Goal: Task Accomplishment & Management: Manage account settings

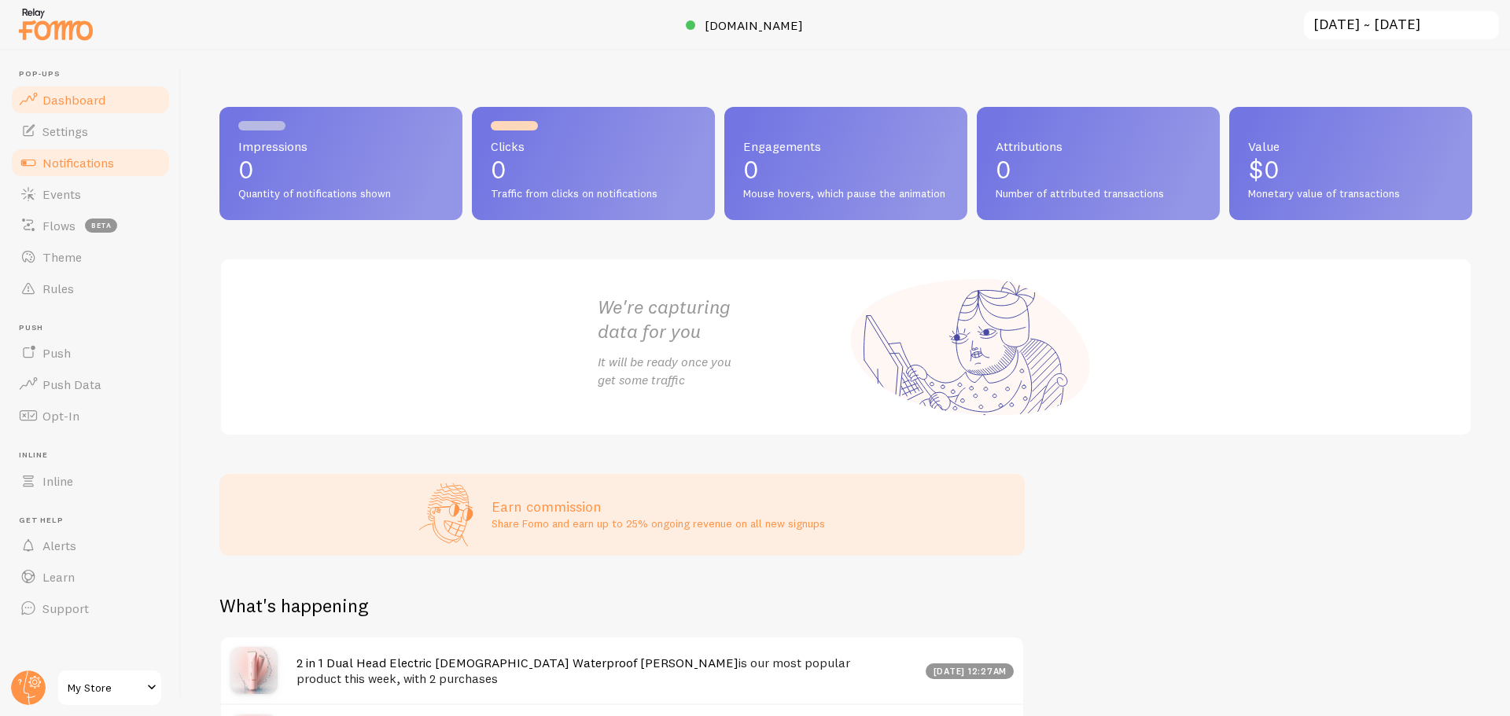
click at [70, 163] on span "Notifications" at bounding box center [78, 163] width 72 height 16
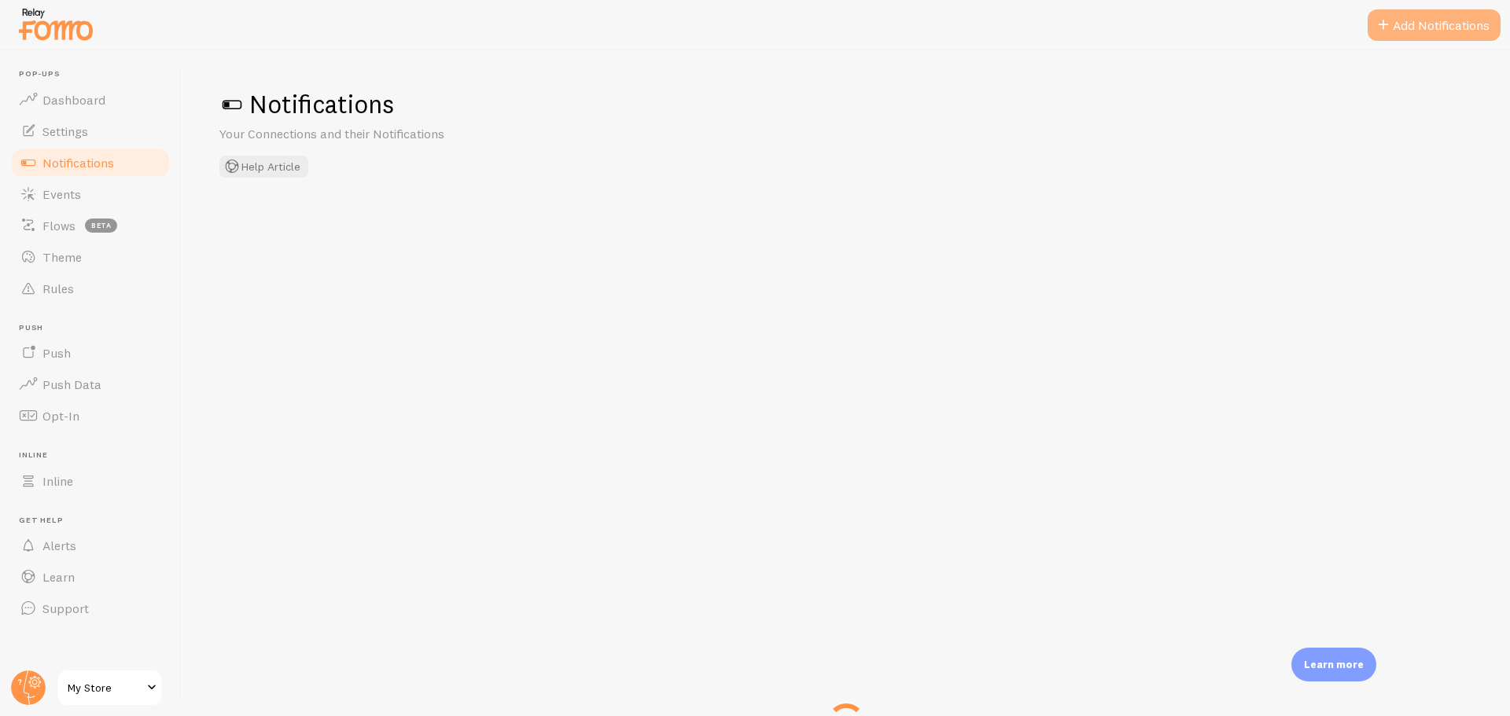
click at [1424, 24] on button "Add Notifications" at bounding box center [1434, 24] width 133 height 31
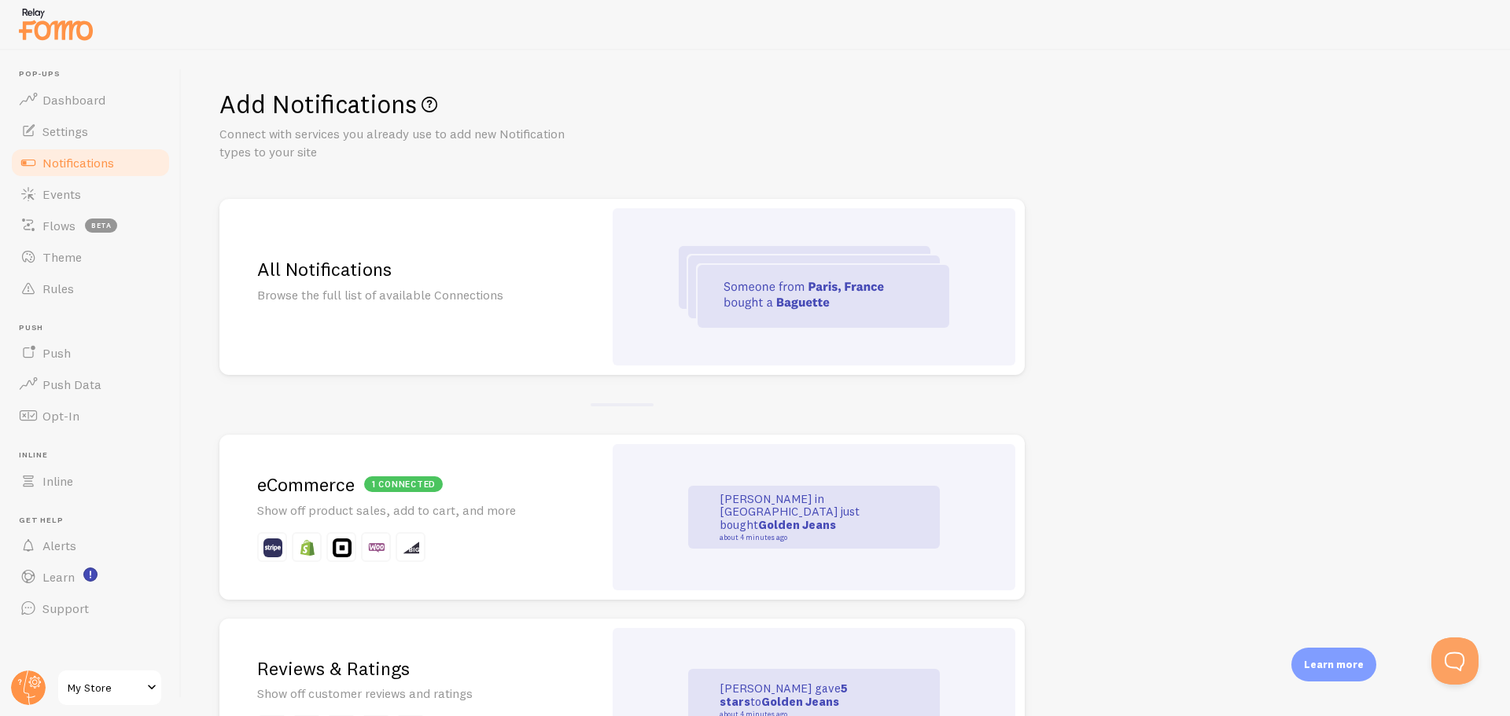
scroll to position [79, 0]
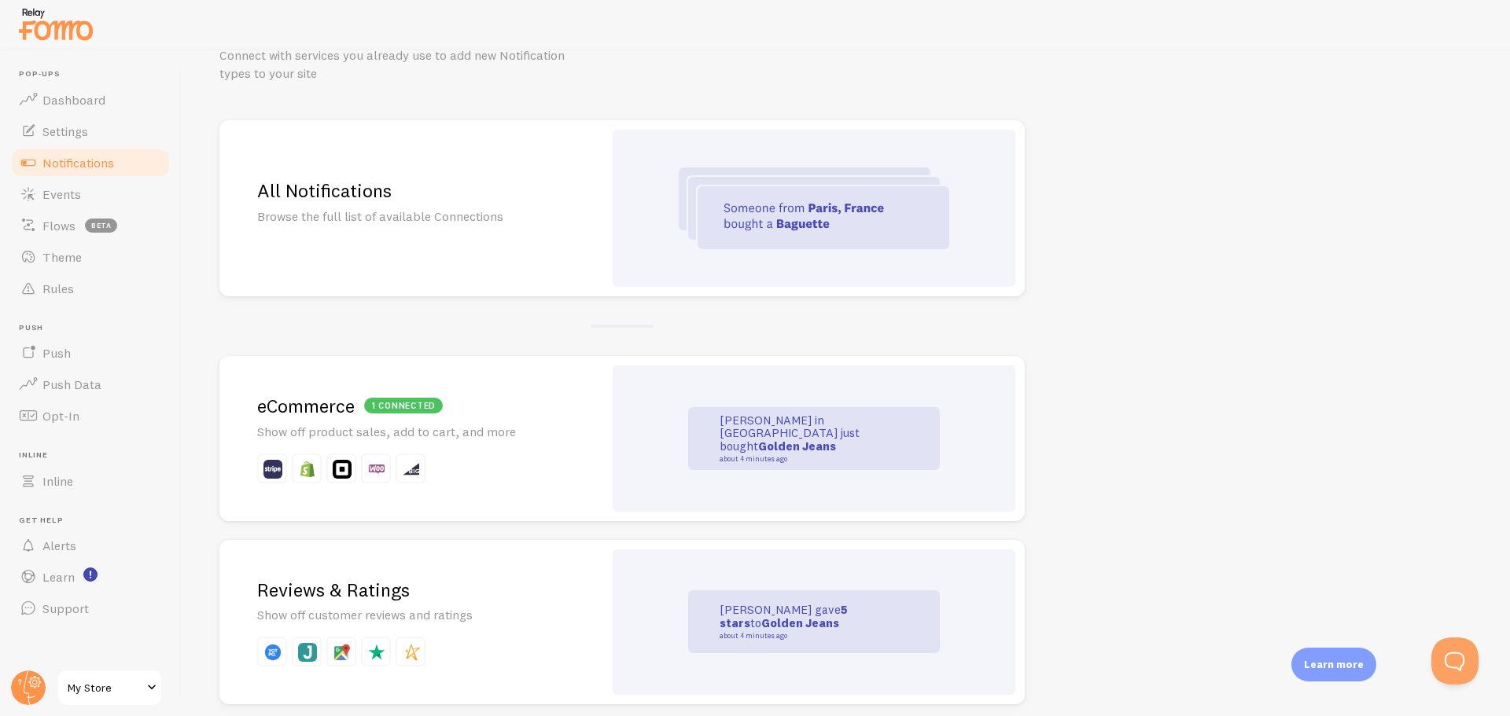
click at [516, 429] on p "Show off product sales, add to cart, and more" at bounding box center [411, 432] width 308 height 18
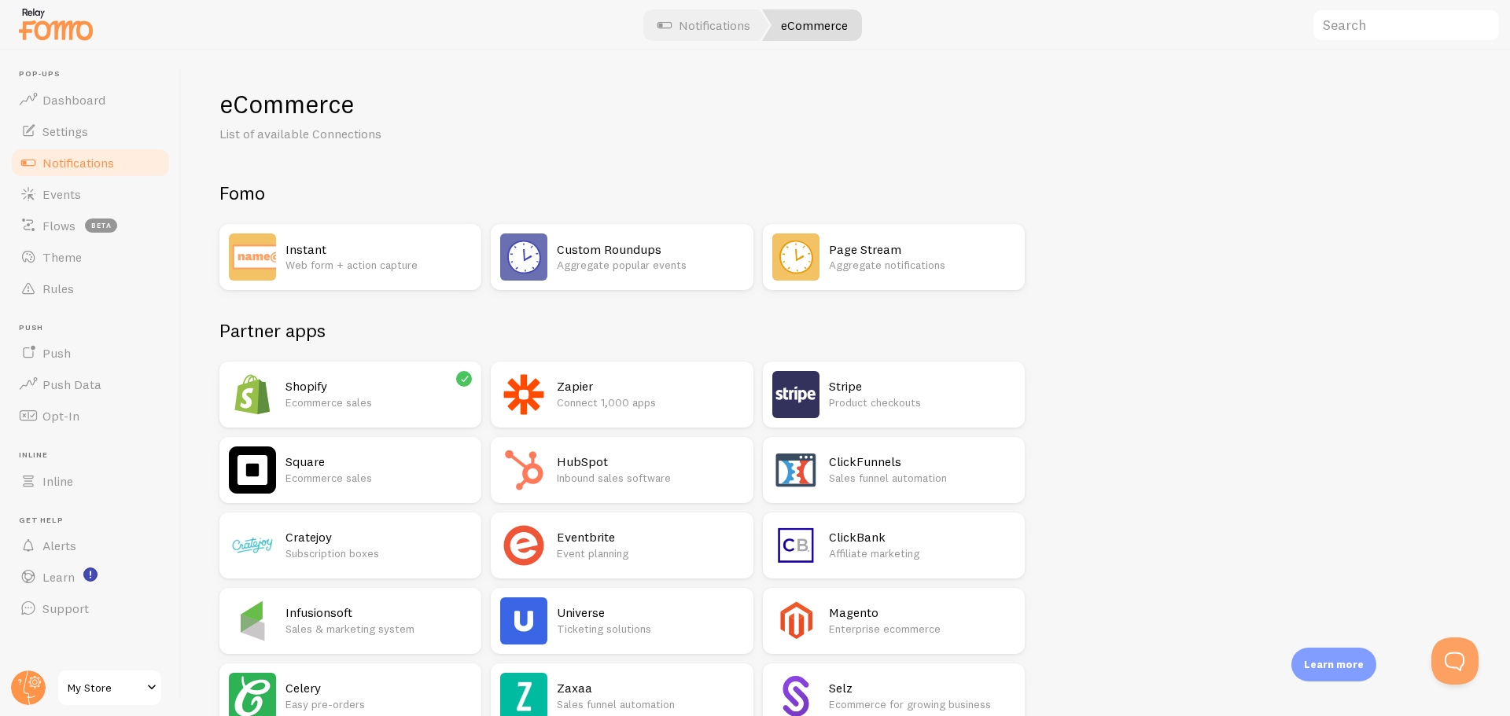
click at [333, 396] on p "Ecommerce sales" at bounding box center [378, 403] width 186 height 16
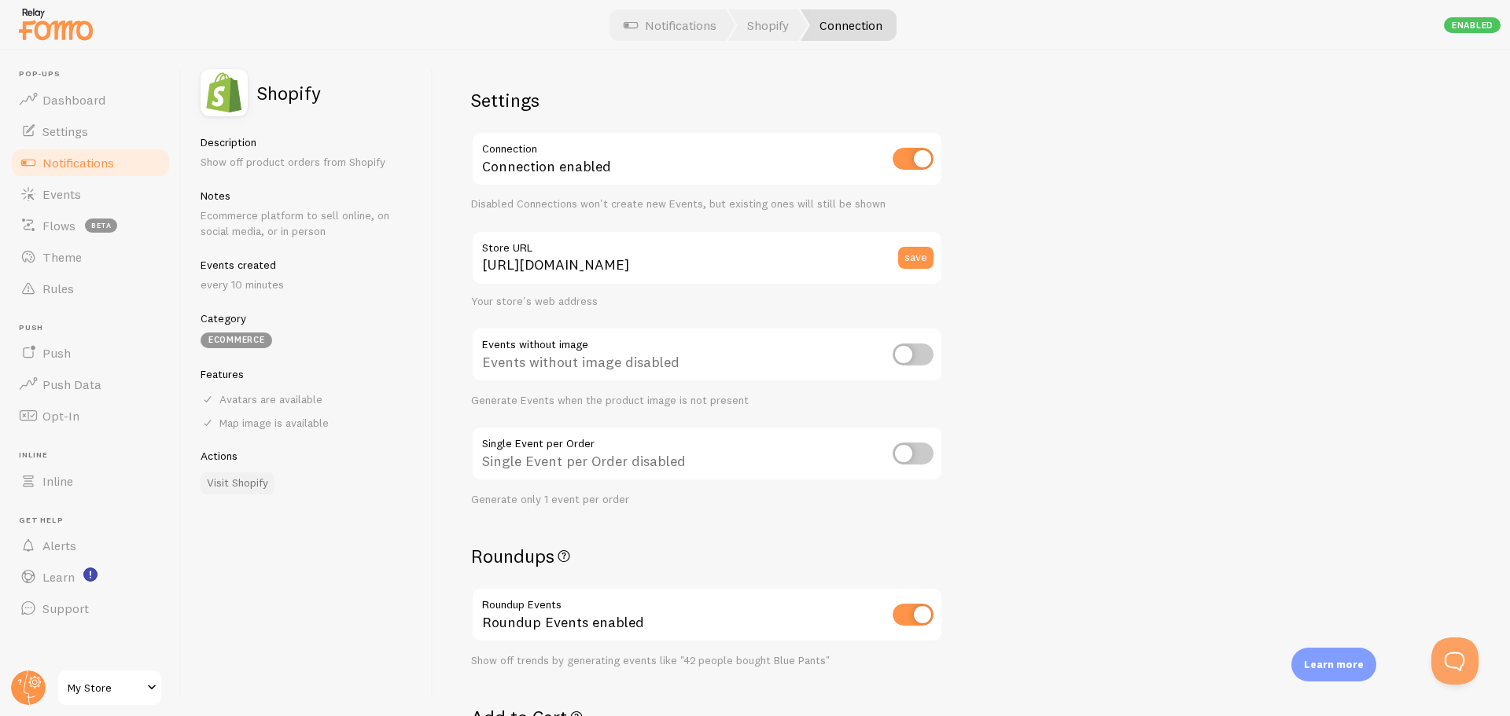
click at [241, 481] on link "Visit Shopify" at bounding box center [238, 484] width 74 height 22
click at [917, 259] on button "save" at bounding box center [915, 258] width 35 height 22
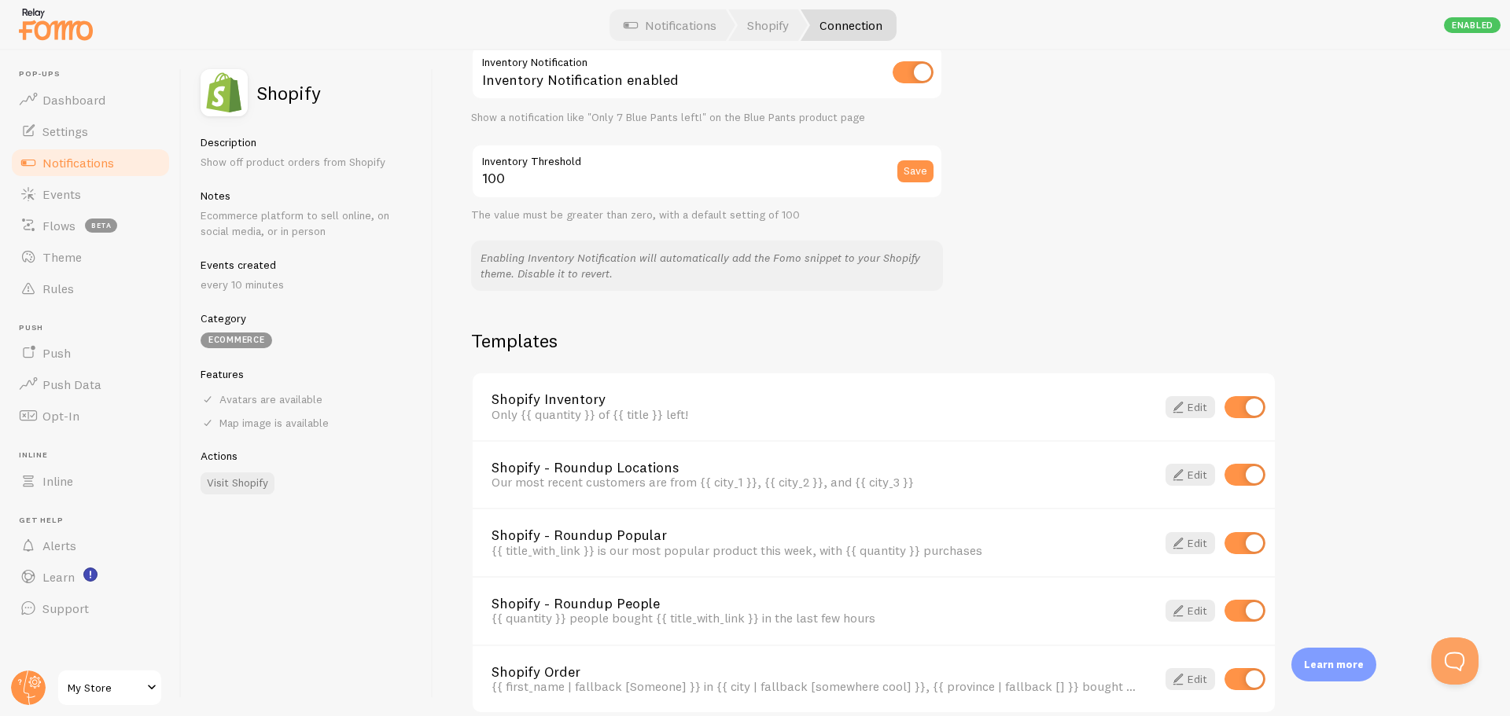
scroll to position [938, 0]
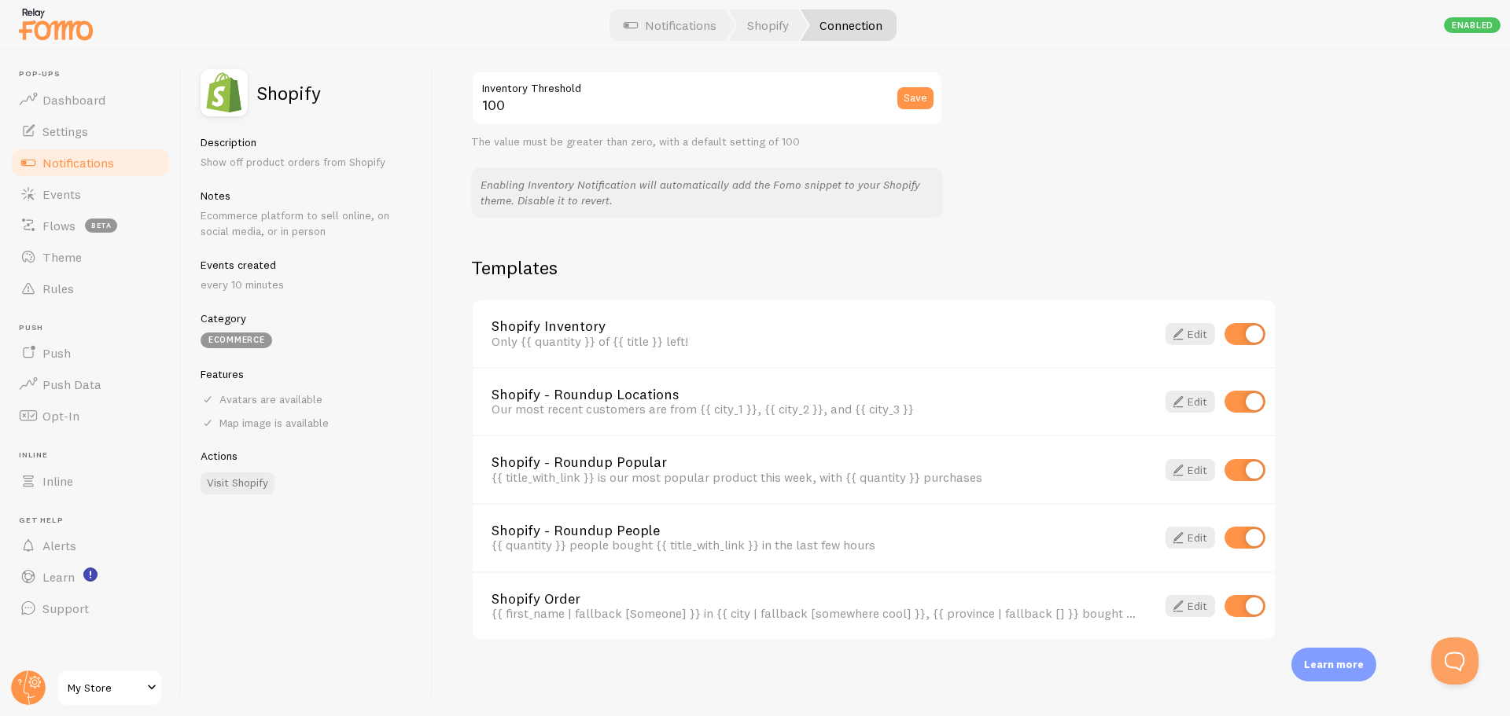
click at [100, 167] on span "Notifications" at bounding box center [78, 163] width 72 height 16
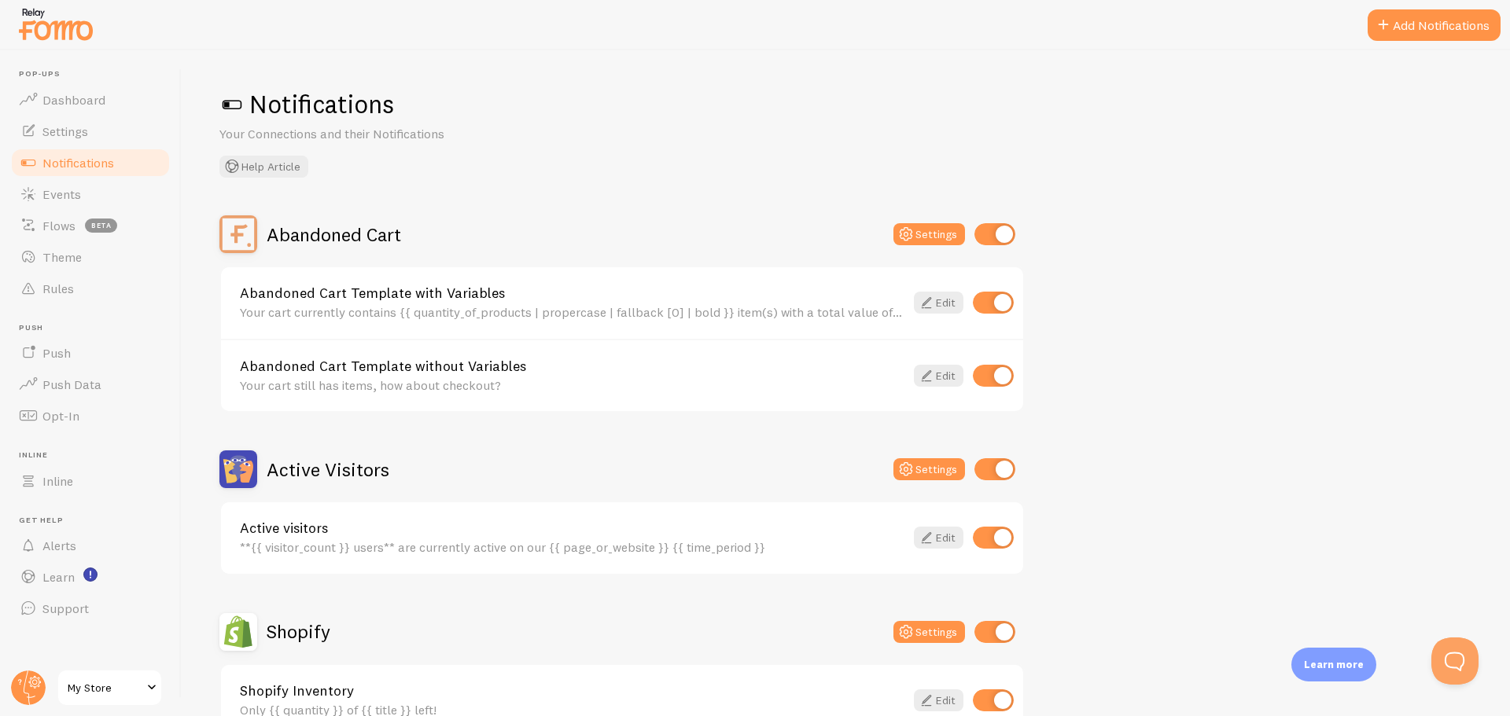
click at [1419, 28] on button "Add Notifications" at bounding box center [1434, 24] width 133 height 31
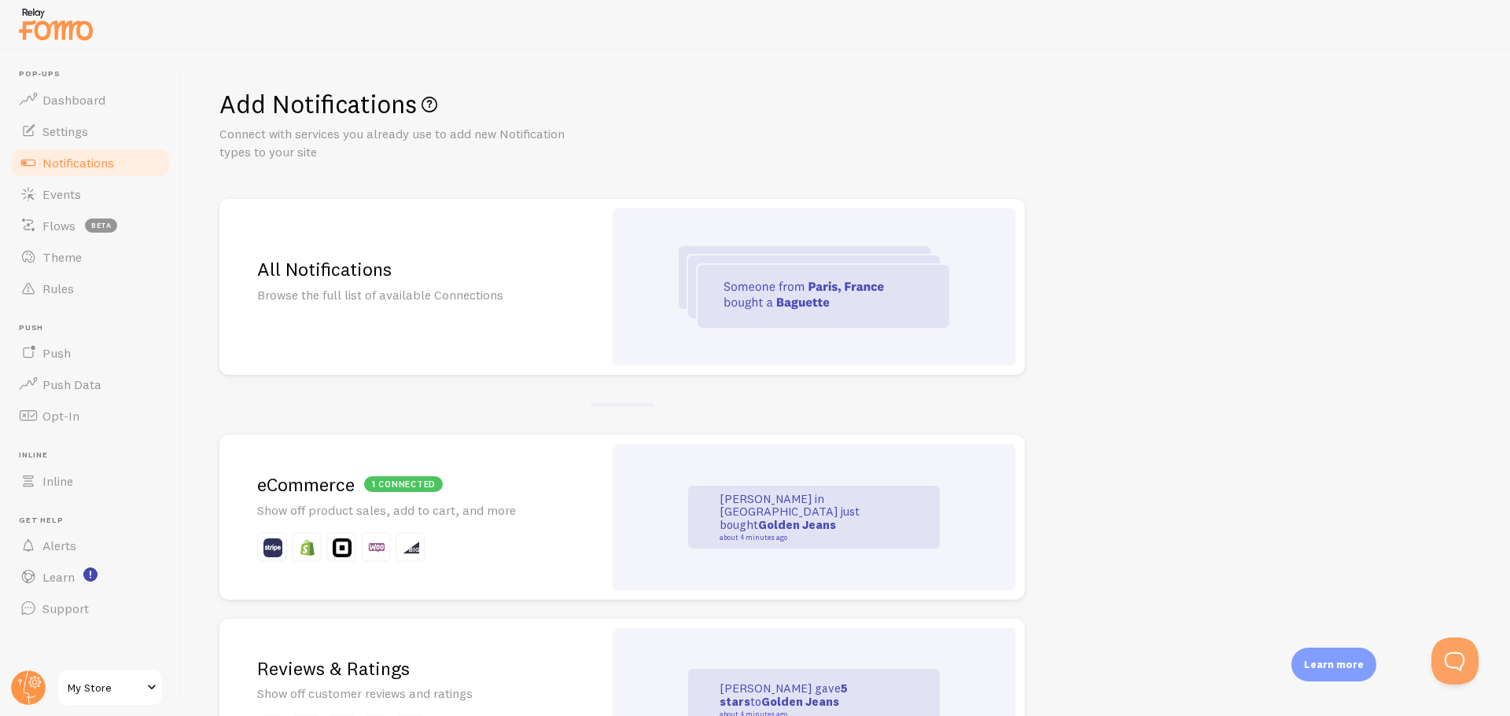
click at [380, 307] on div "All Notifications Browse the full list of available Connections" at bounding box center [411, 287] width 384 height 176
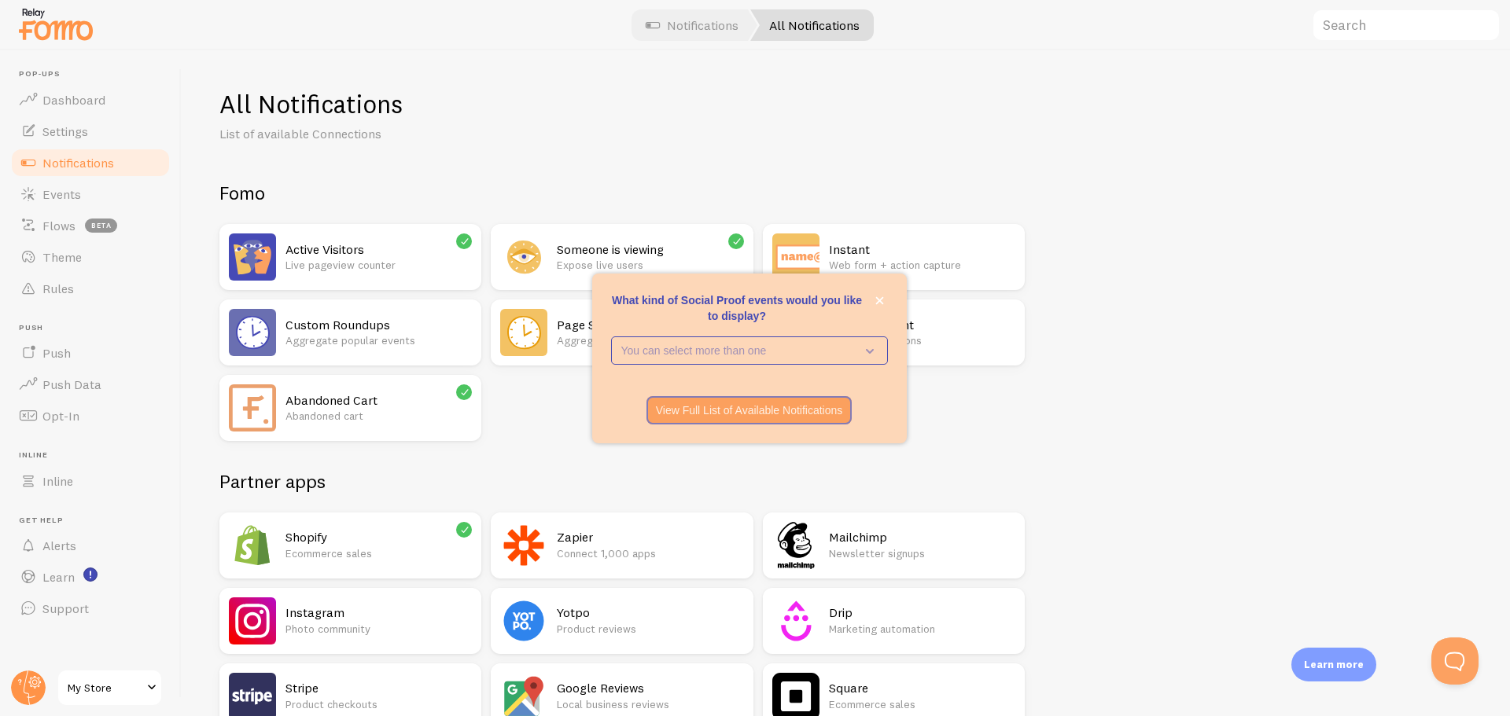
click at [380, 551] on p "Ecommerce sales" at bounding box center [378, 554] width 186 height 16
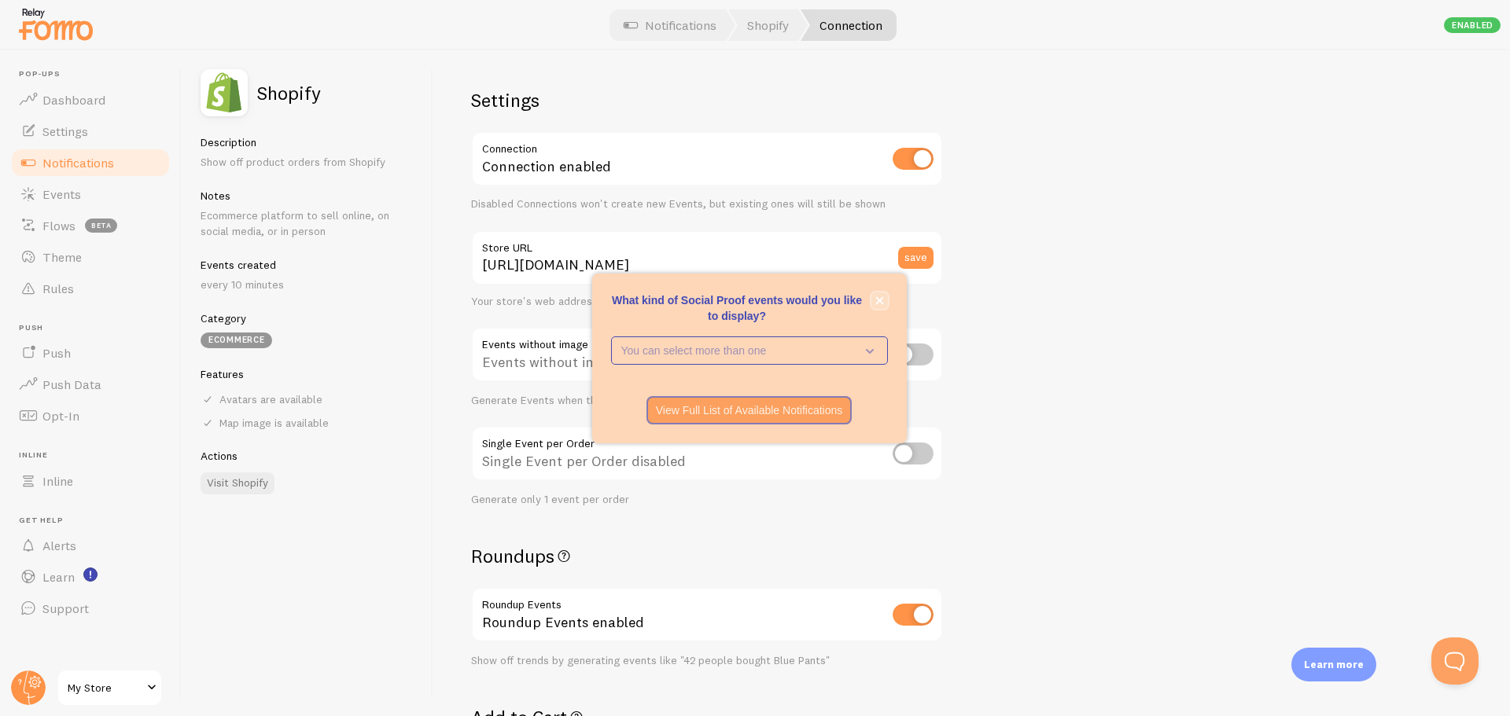
click at [880, 300] on icon "close," at bounding box center [879, 300] width 8 height 8
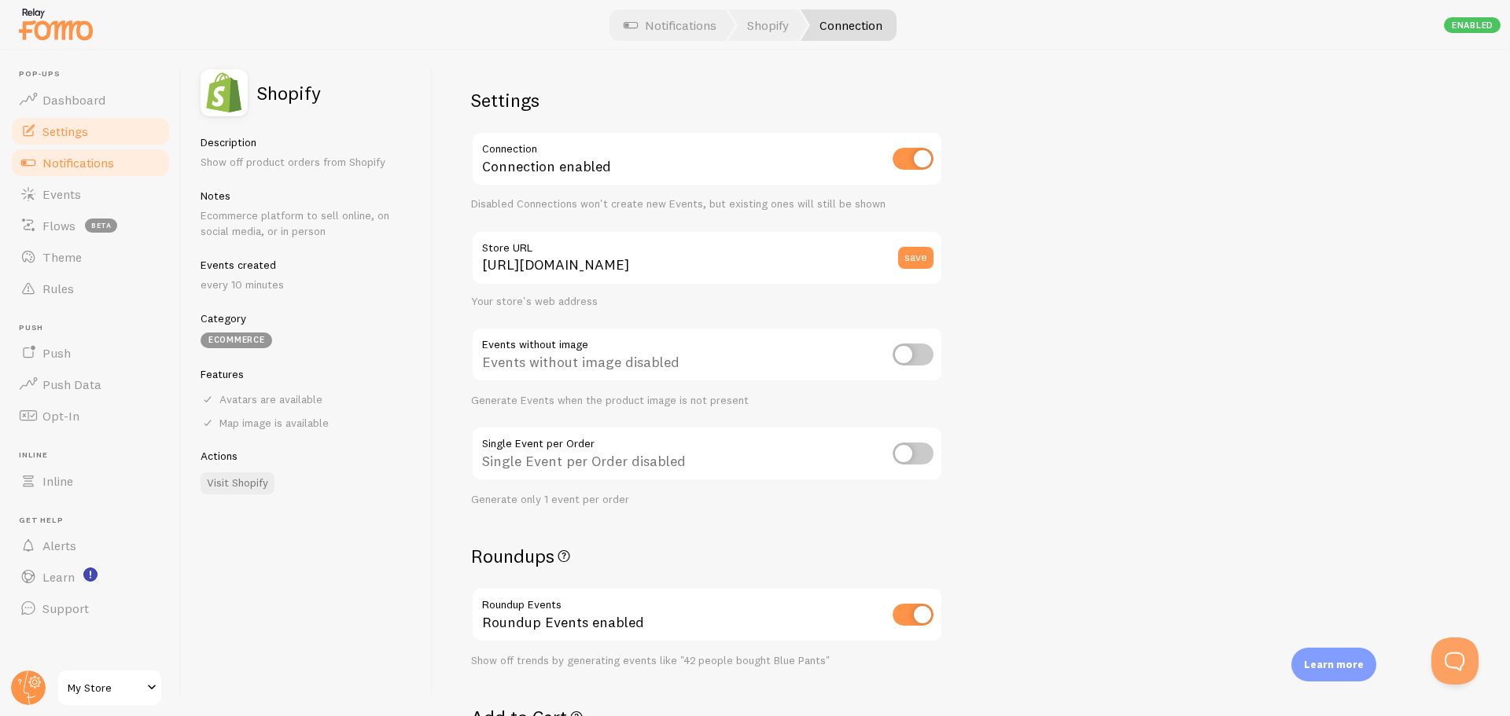
drag, startPoint x: 71, startPoint y: 131, endPoint x: 97, endPoint y: 131, distance: 26.0
click at [71, 131] on span "Settings" at bounding box center [65, 131] width 46 height 16
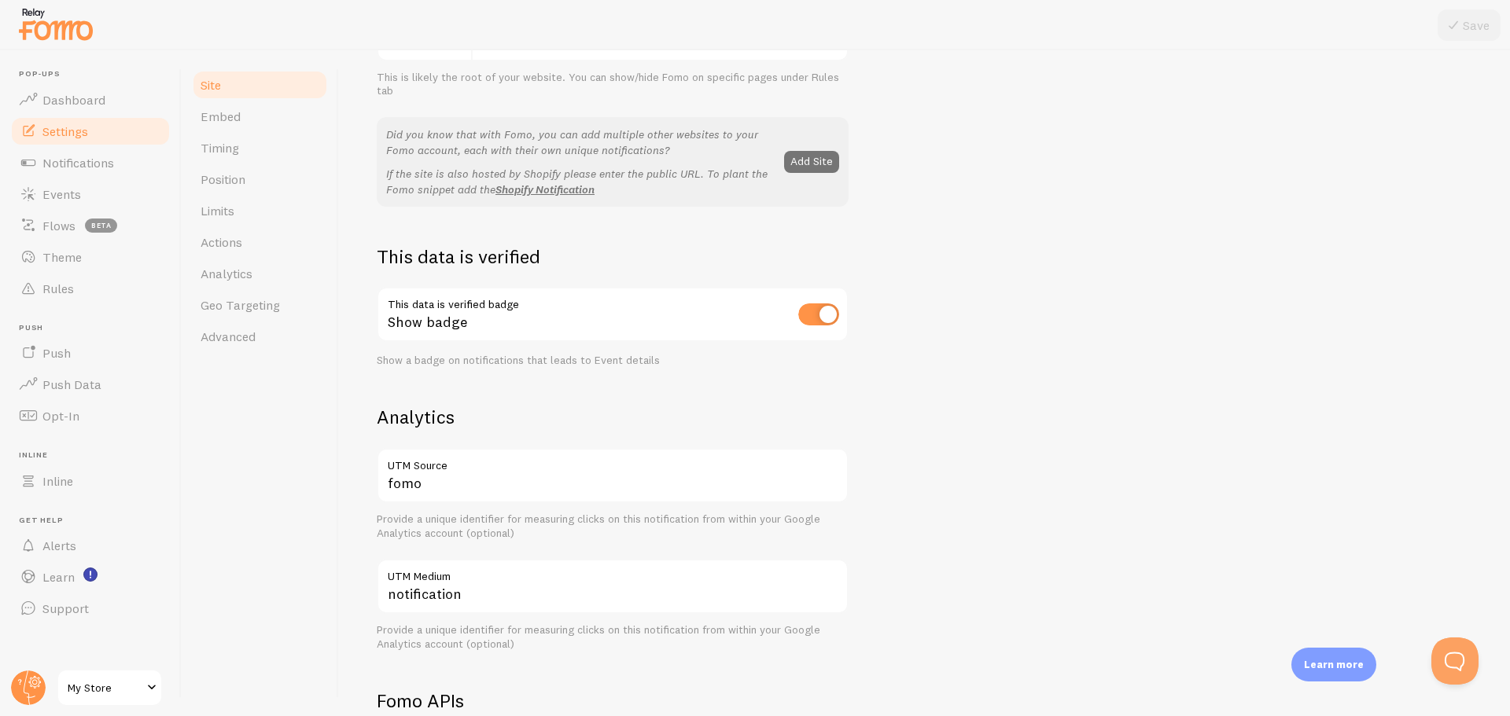
scroll to position [139, 0]
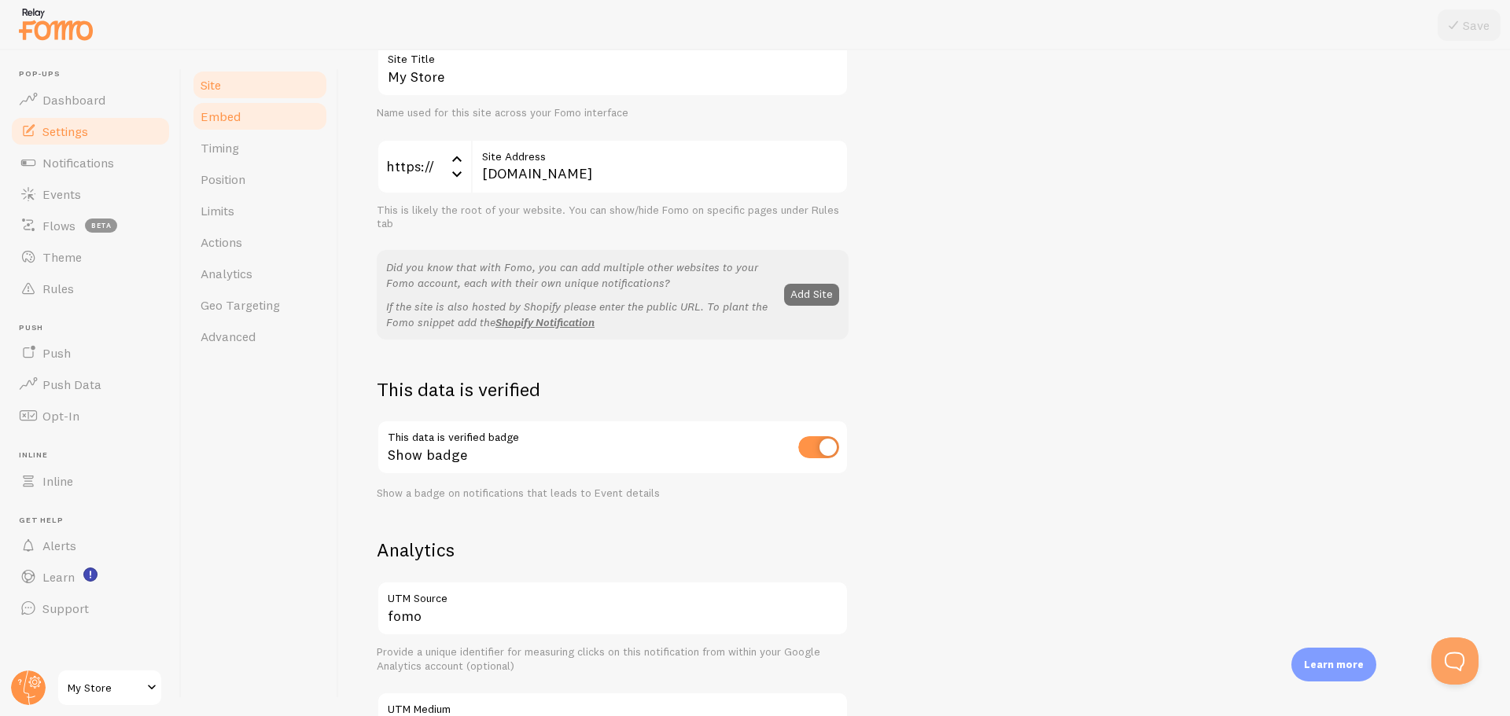
click at [267, 122] on link "Embed" at bounding box center [260, 116] width 138 height 31
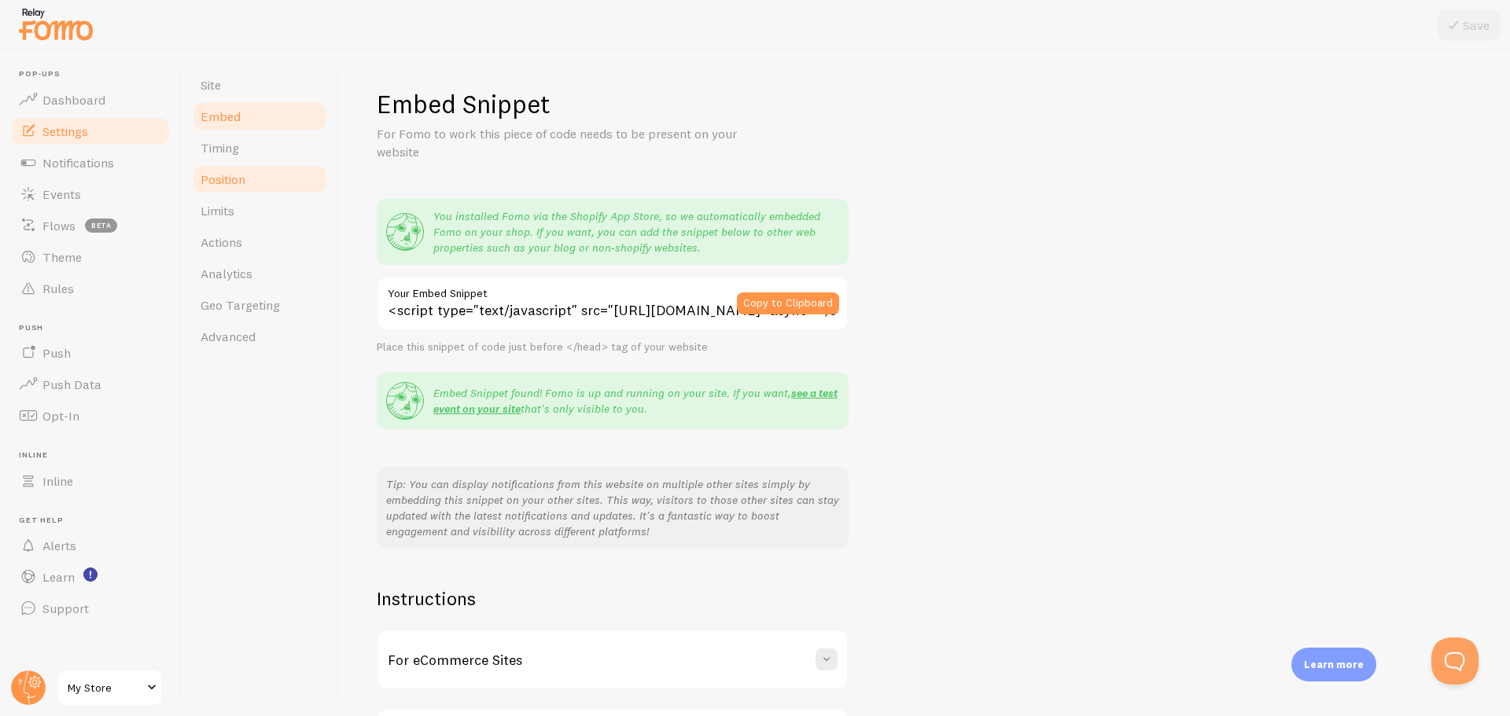
click at [244, 179] on span "Position" at bounding box center [223, 179] width 45 height 16
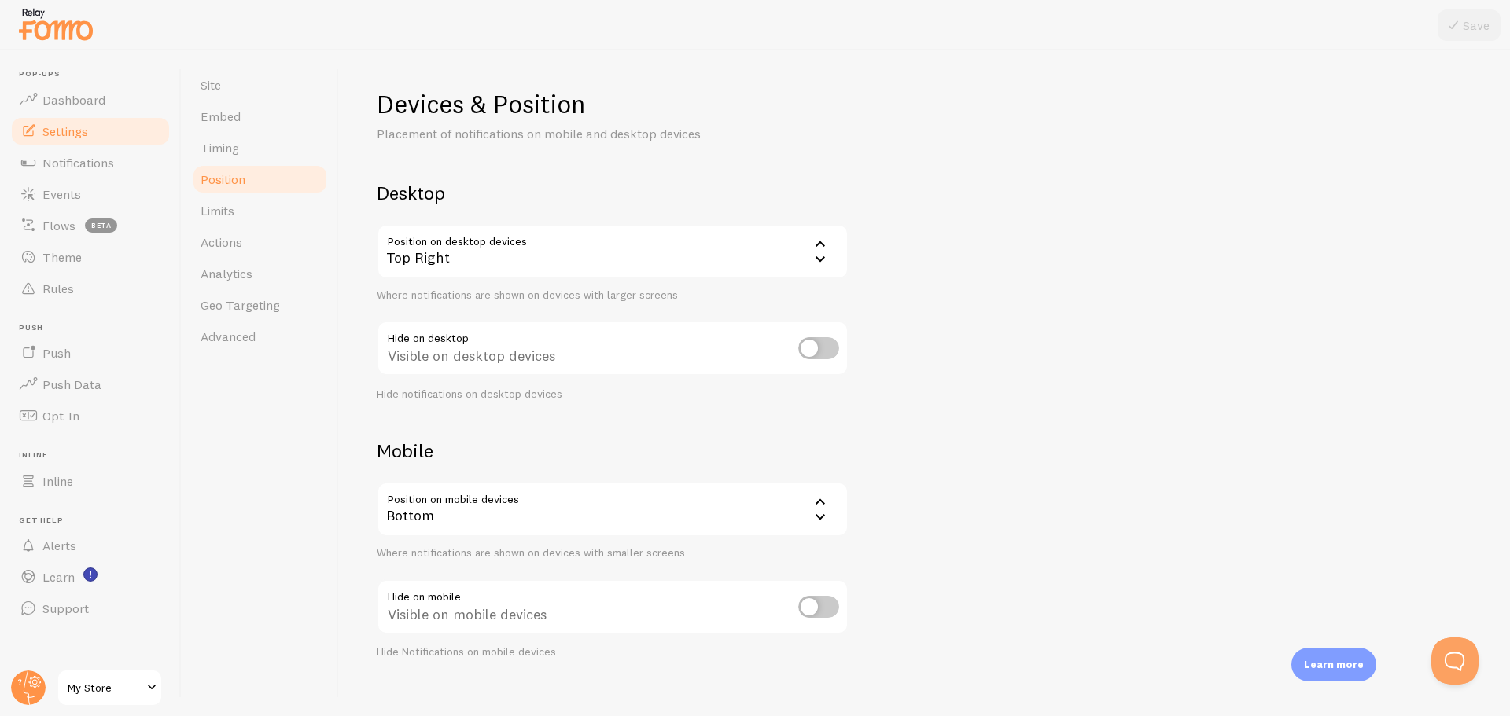
scroll to position [19, 0]
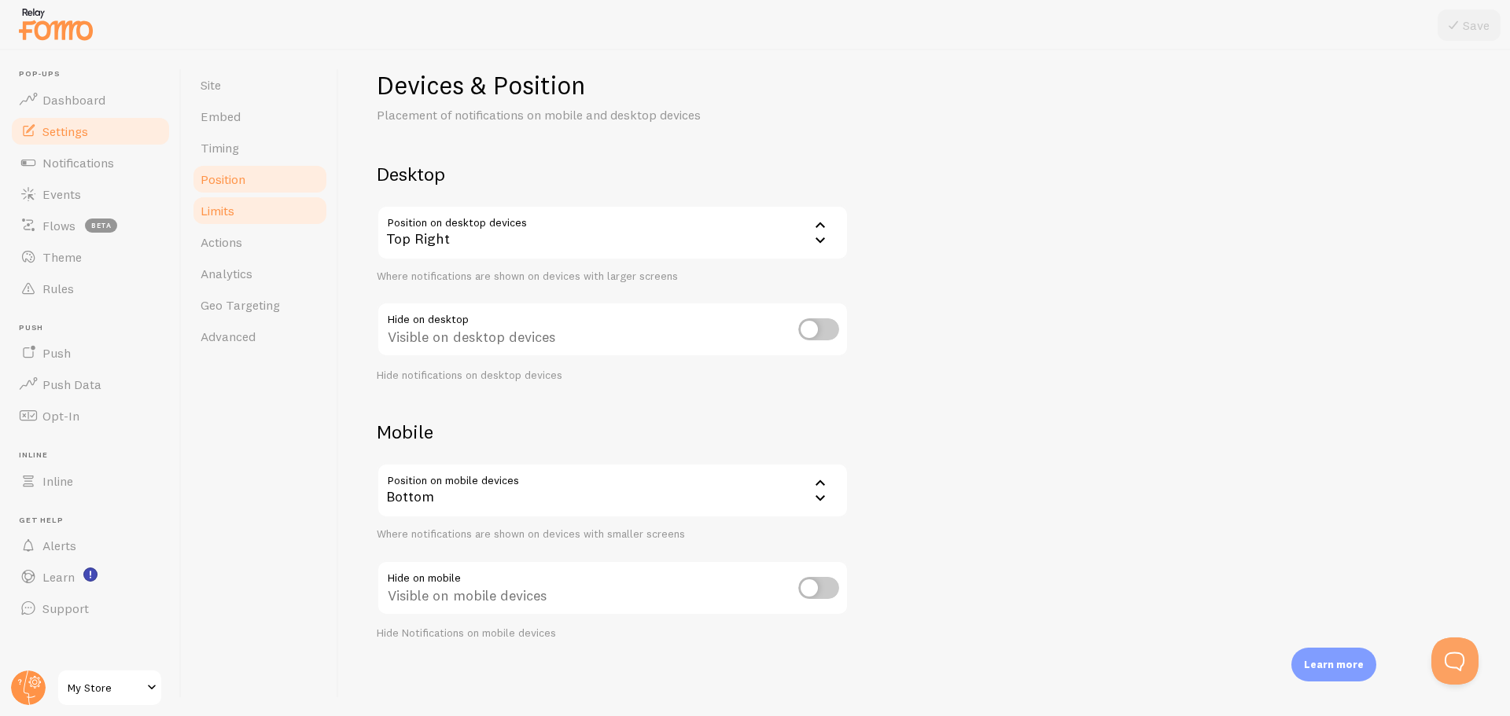
click at [255, 207] on link "Limits" at bounding box center [260, 210] width 138 height 31
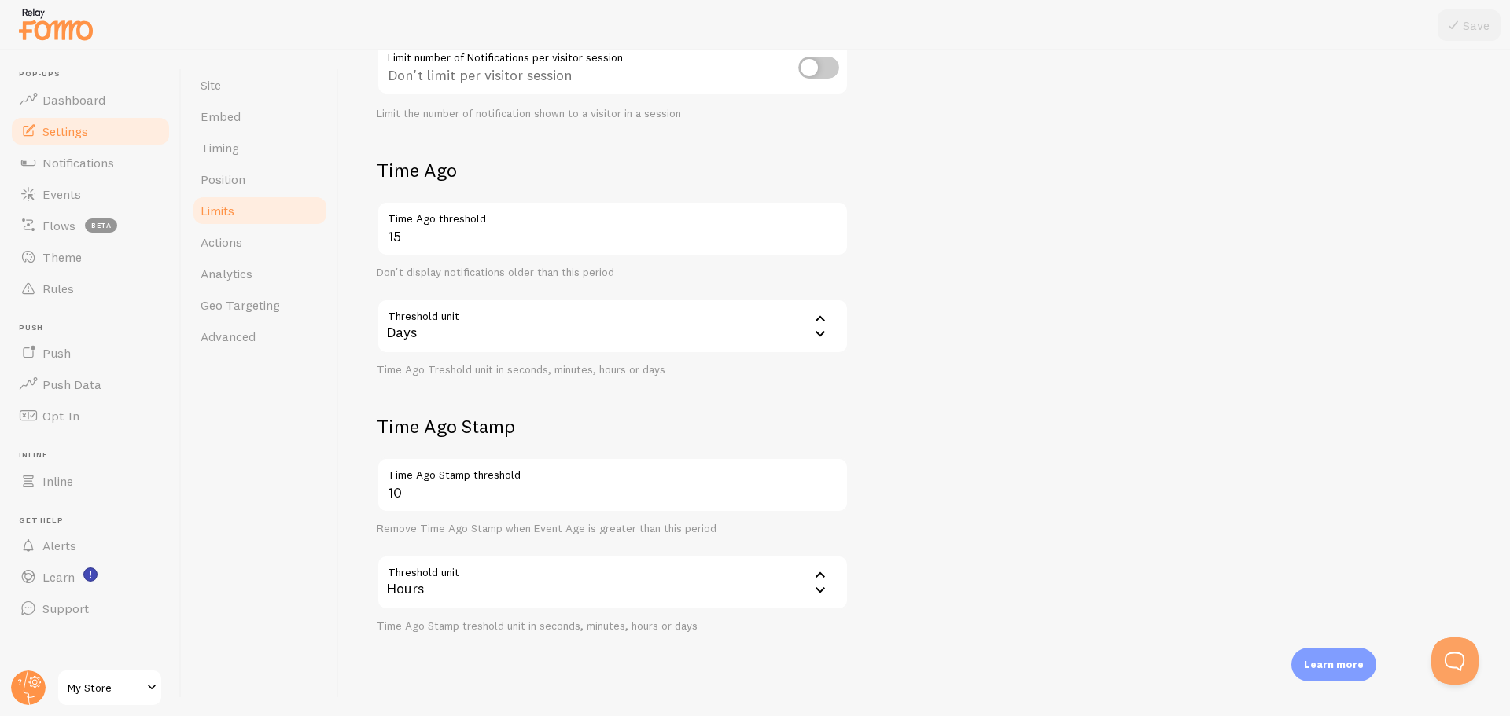
scroll to position [304, 0]
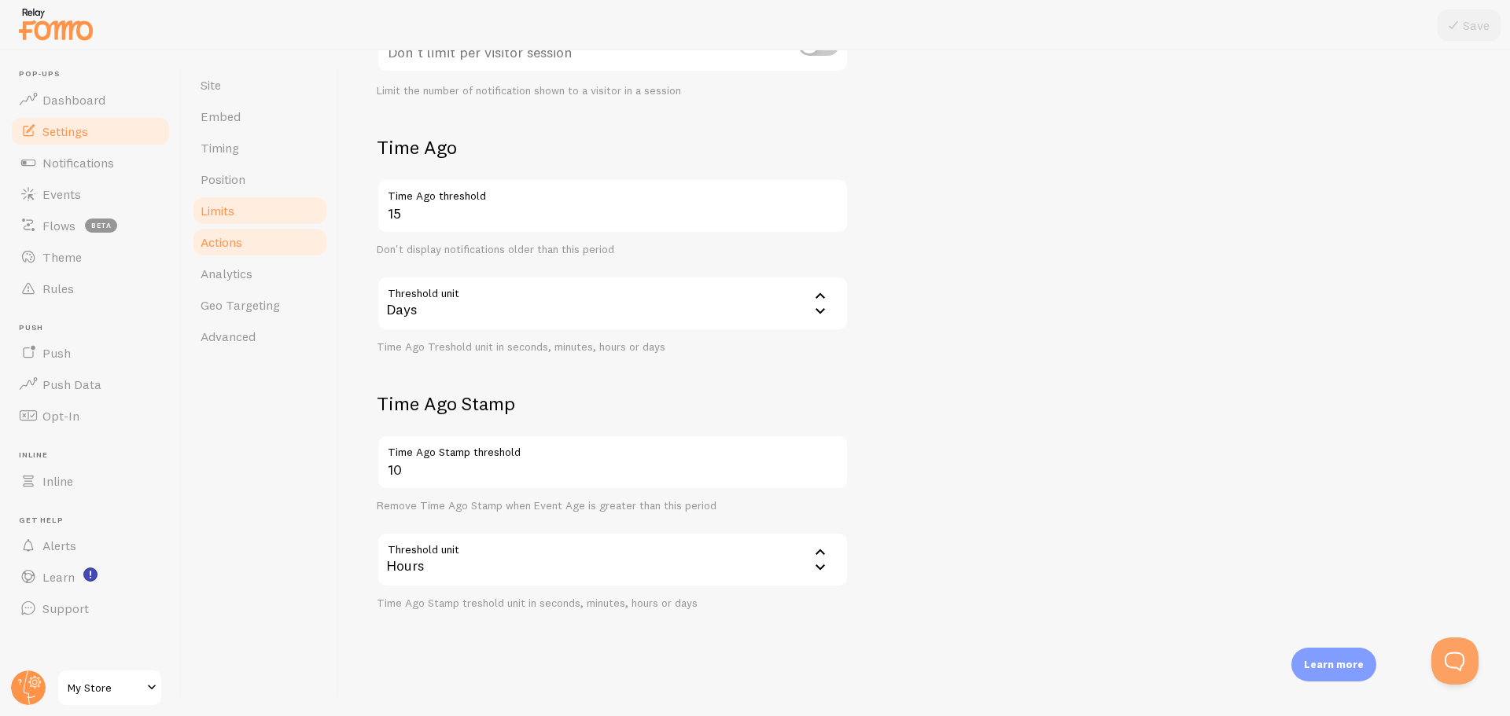
click at [226, 238] on span "Actions" at bounding box center [222, 242] width 42 height 16
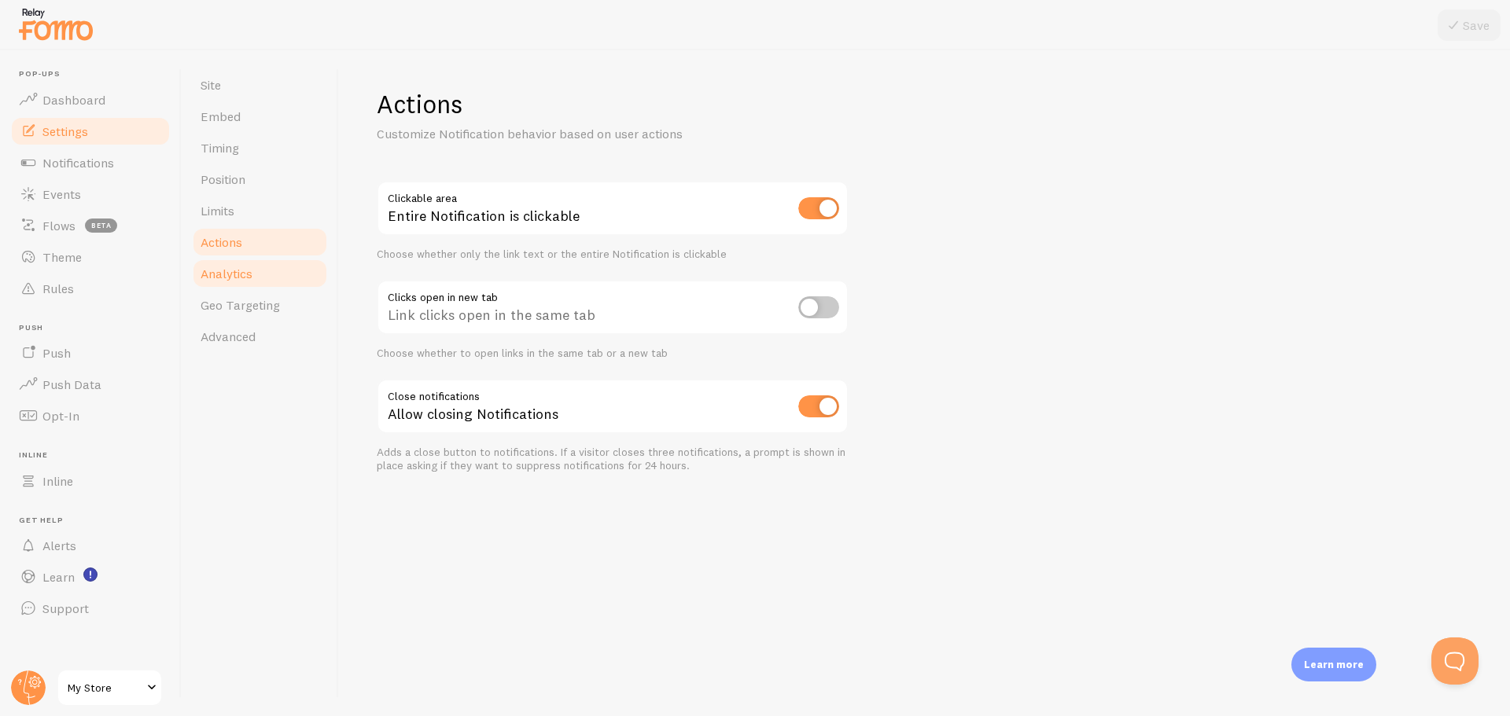
click at [241, 289] on link "Analytics" at bounding box center [260, 273] width 138 height 31
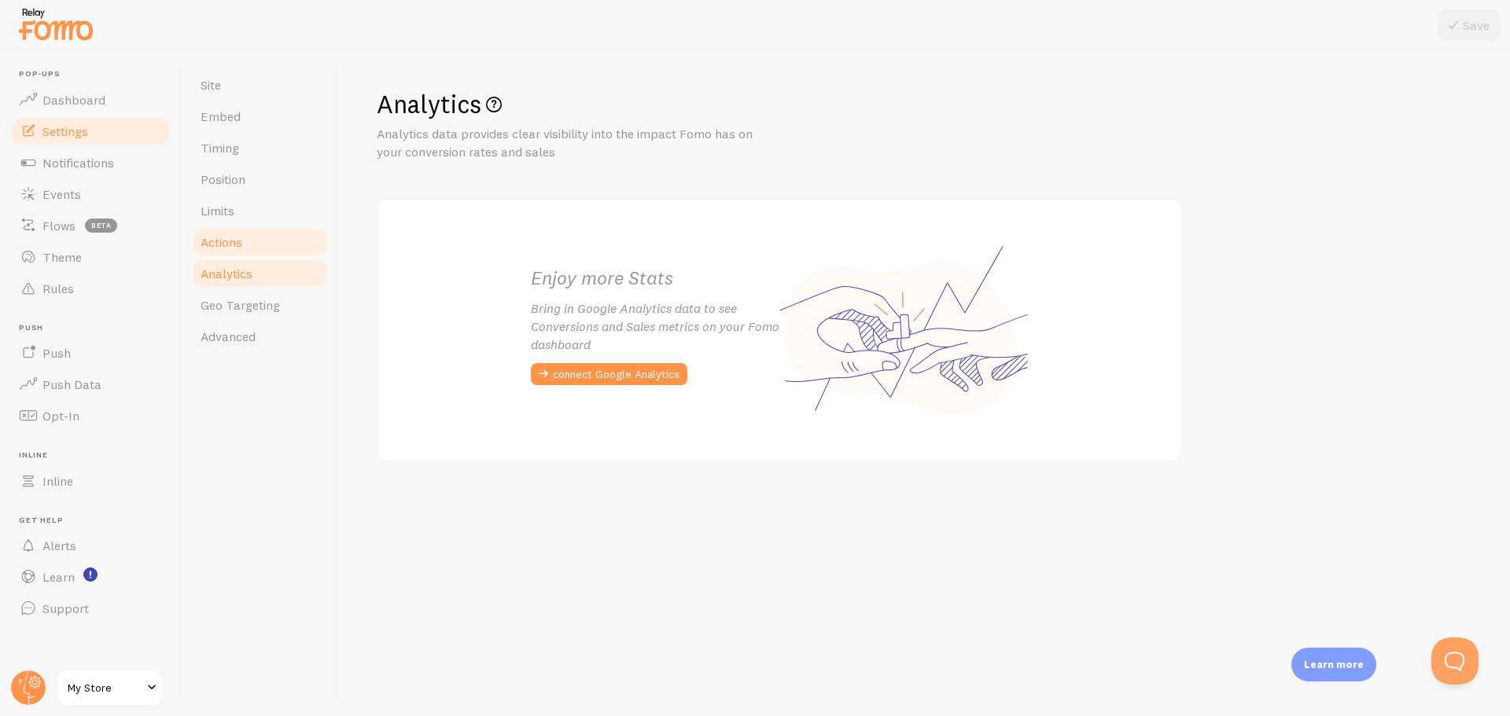
click at [234, 244] on span "Actions" at bounding box center [222, 242] width 42 height 16
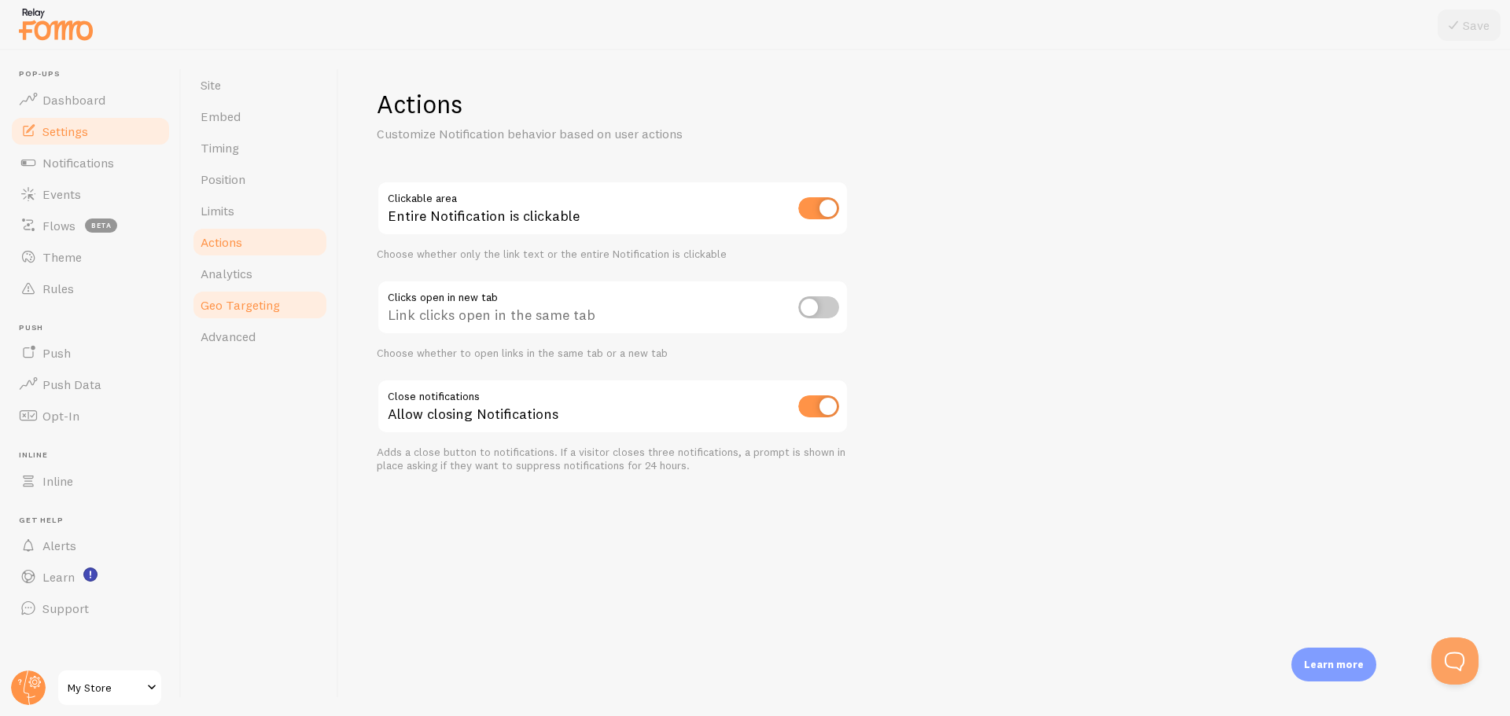
click at [253, 311] on span "Geo Targeting" at bounding box center [240, 305] width 79 height 16
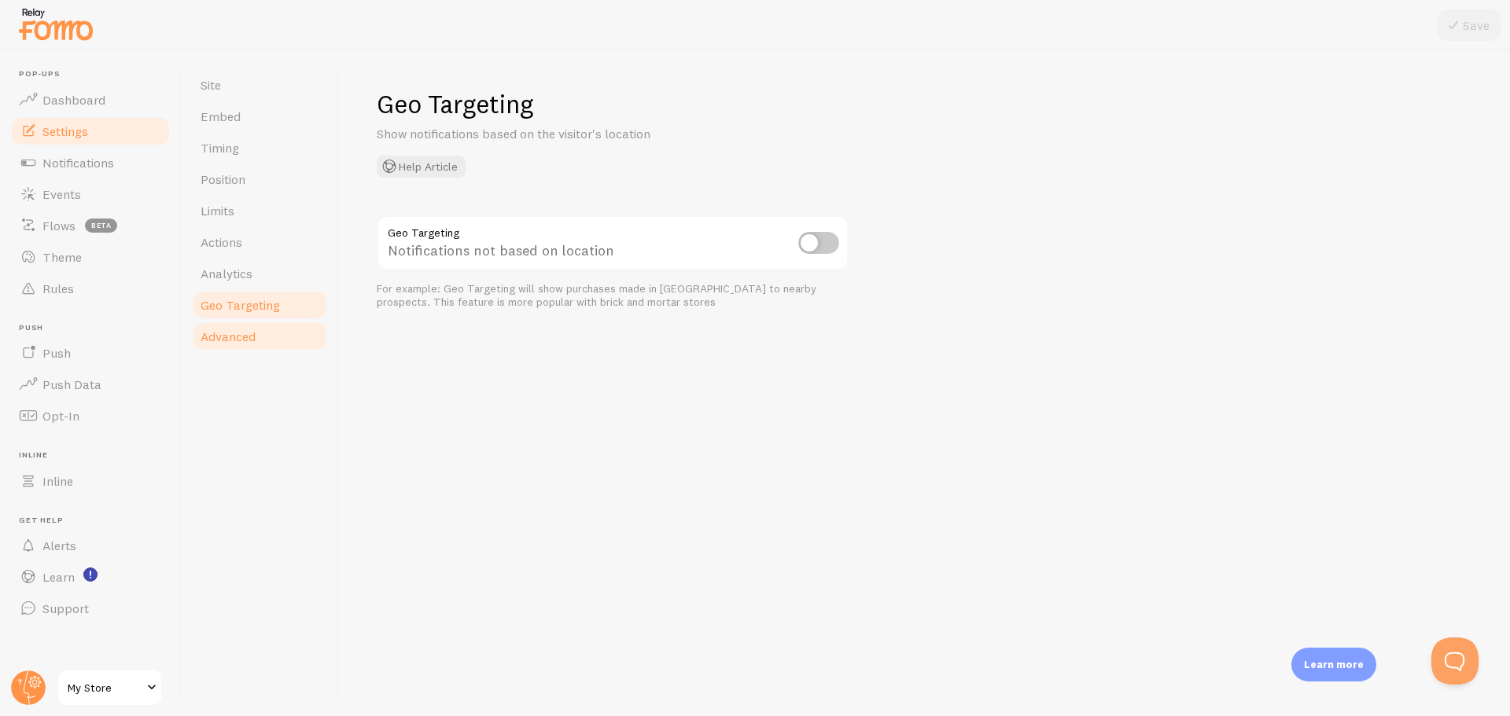
click at [244, 333] on span "Advanced" at bounding box center [228, 337] width 55 height 16
